Goal: Information Seeking & Learning: Learn about a topic

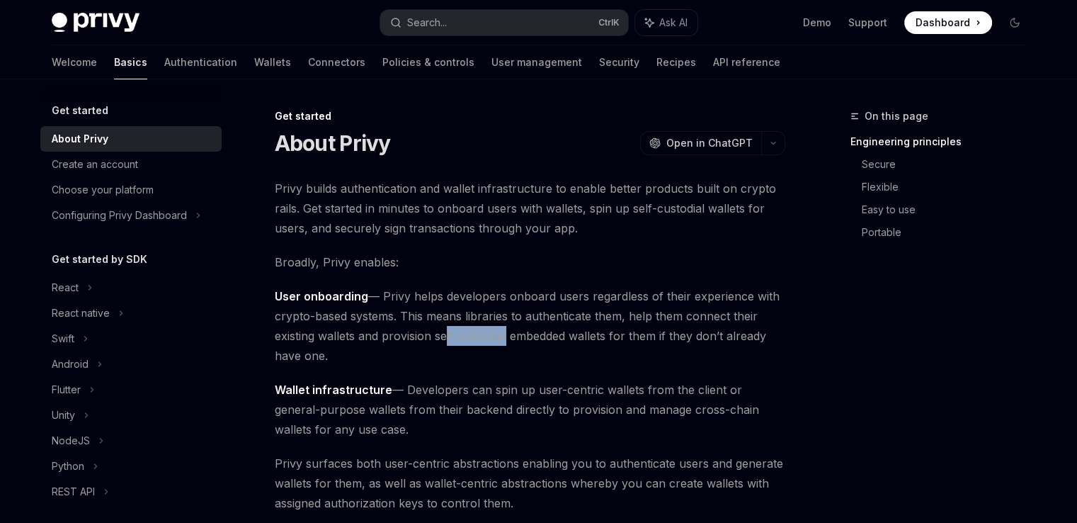
drag, startPoint x: 438, startPoint y: 336, endPoint x: 506, endPoint y: 339, distance: 68.0
click at [506, 339] on span "User onboarding — Privy helps developers onboard users regardless of their expe…" at bounding box center [530, 325] width 511 height 79
click at [442, 331] on span "User onboarding — Privy helps developers onboard users regardless of their expe…" at bounding box center [530, 325] width 511 height 79
drag, startPoint x: 436, startPoint y: 334, endPoint x: 509, endPoint y: 343, distance: 72.7
click at [509, 343] on span "User onboarding — Privy helps developers onboard users regardless of their expe…" at bounding box center [530, 325] width 511 height 79
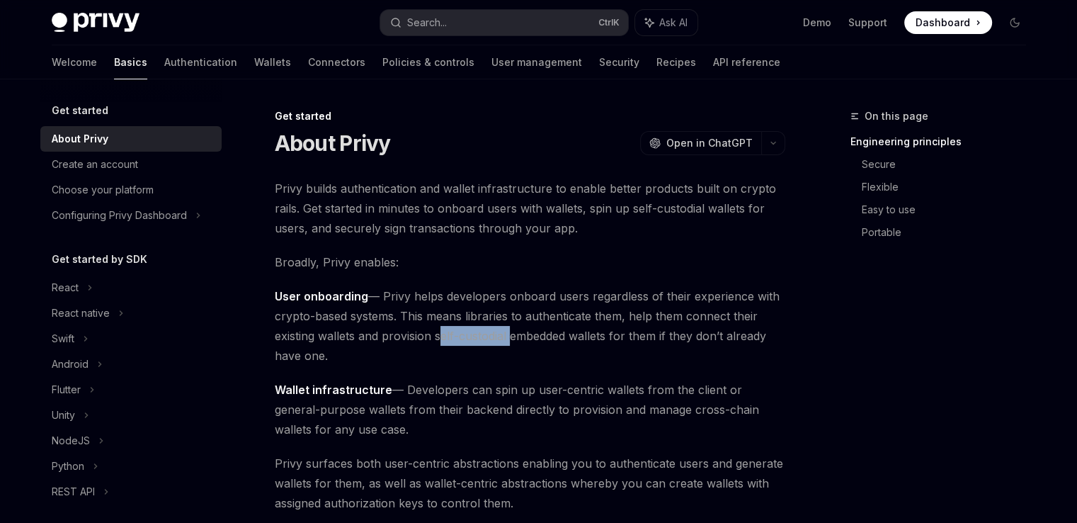
copy span "self-custodial"
click at [547, 409] on span "Wallet infrastructure — Developers can spin up user-centric wallets from the cl…" at bounding box center [530, 409] width 511 height 59
click at [546, 409] on span "Wallet infrastructure — Developers can spin up user-centric wallets from the cl…" at bounding box center [530, 409] width 511 height 59
copy span "provision"
click at [436, 131] on div "About Privy OpenAI Open in ChatGPT" at bounding box center [530, 142] width 511 height 25
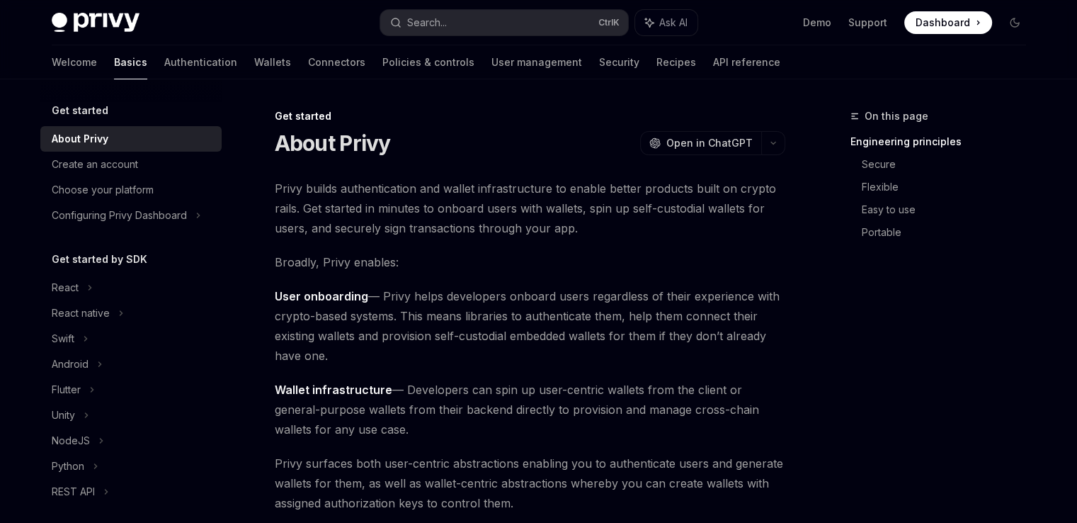
type textarea "*"
